Goal: Find specific page/section

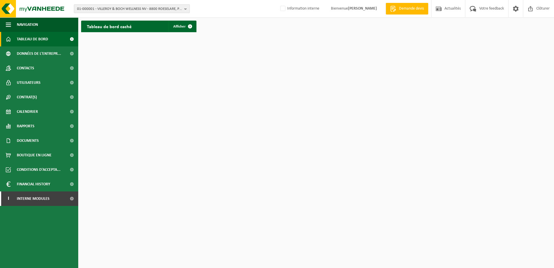
drag, startPoint x: 103, startPoint y: 7, endPoint x: 113, endPoint y: 10, distance: 10.9
click at [103, 7] on span "01-000001 - VILLEROY & BOCH WELLNESS NV - 8800 ROESELARE, POPULIERSTRAAT 1" at bounding box center [129, 9] width 105 height 9
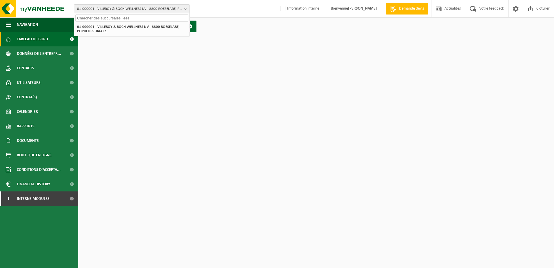
click at [111, 17] on input "text" at bounding box center [131, 17] width 113 height 7
paste input "10-8258532."
type input "10-8258532."
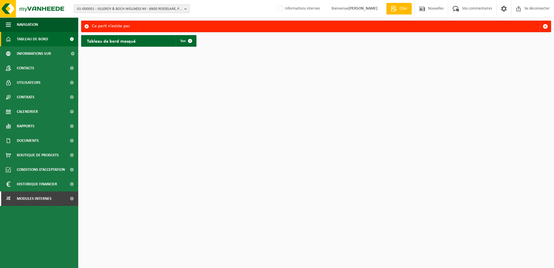
click at [114, 11] on span "01-000001 - VILLEROY & BOCH WELLNESS NV - 8800 ROESELARE, POPULIERSTRAAT 1" at bounding box center [129, 9] width 105 height 9
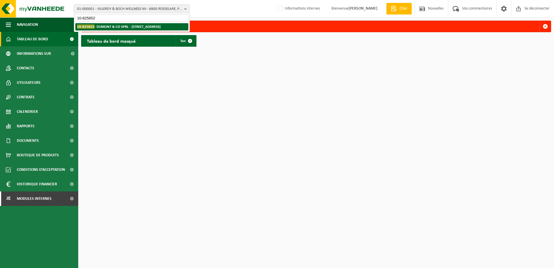
type input "10-825852"
click at [161, 28] on strong "10-825852 - DUMONT & CO SPRL - [STREET_ADDRESS]" at bounding box center [118, 26] width 83 height 4
